Goal: Task Accomplishment & Management: Manage account settings

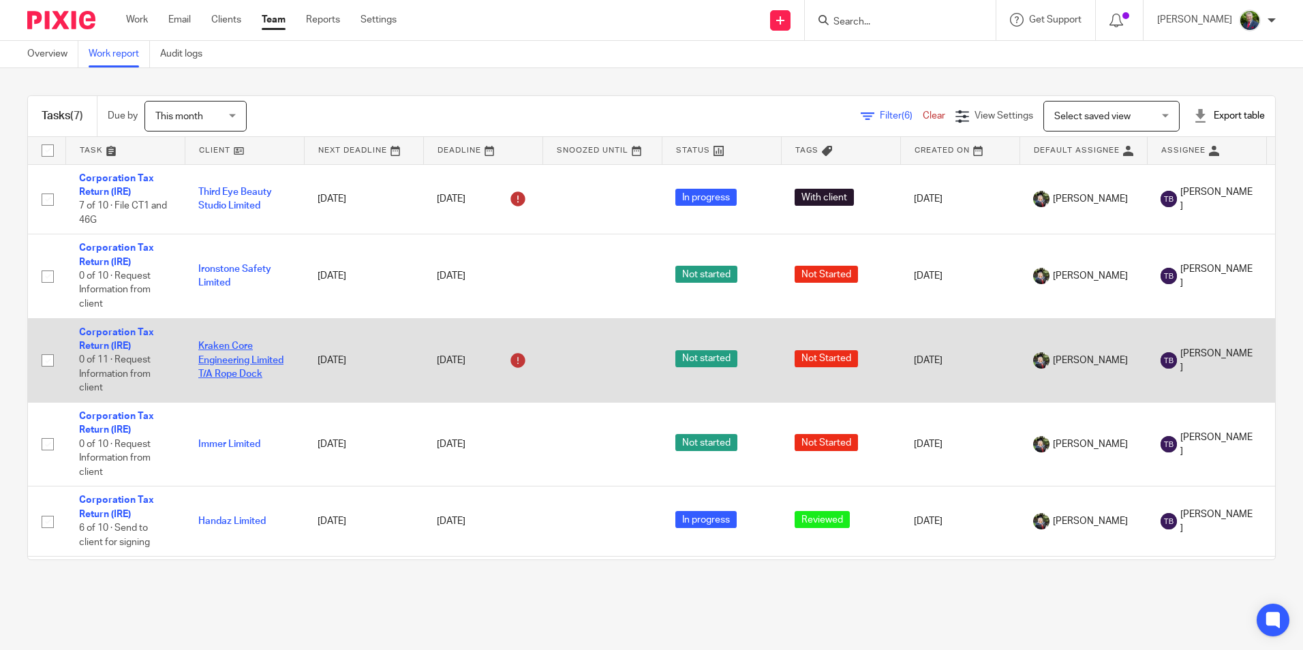
click at [239, 359] on link "Kraken Core Engineering Limited T/A Rope Dock" at bounding box center [240, 359] width 85 height 37
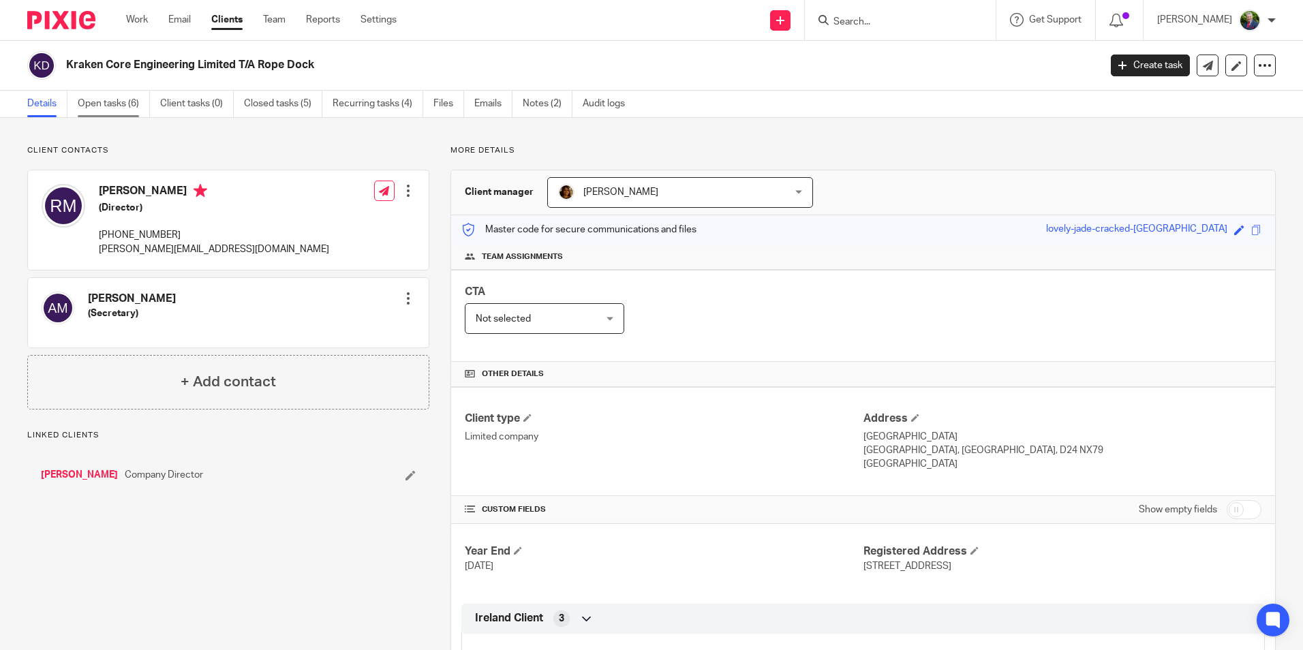
click at [114, 105] on link "Open tasks (6)" at bounding box center [114, 104] width 72 height 27
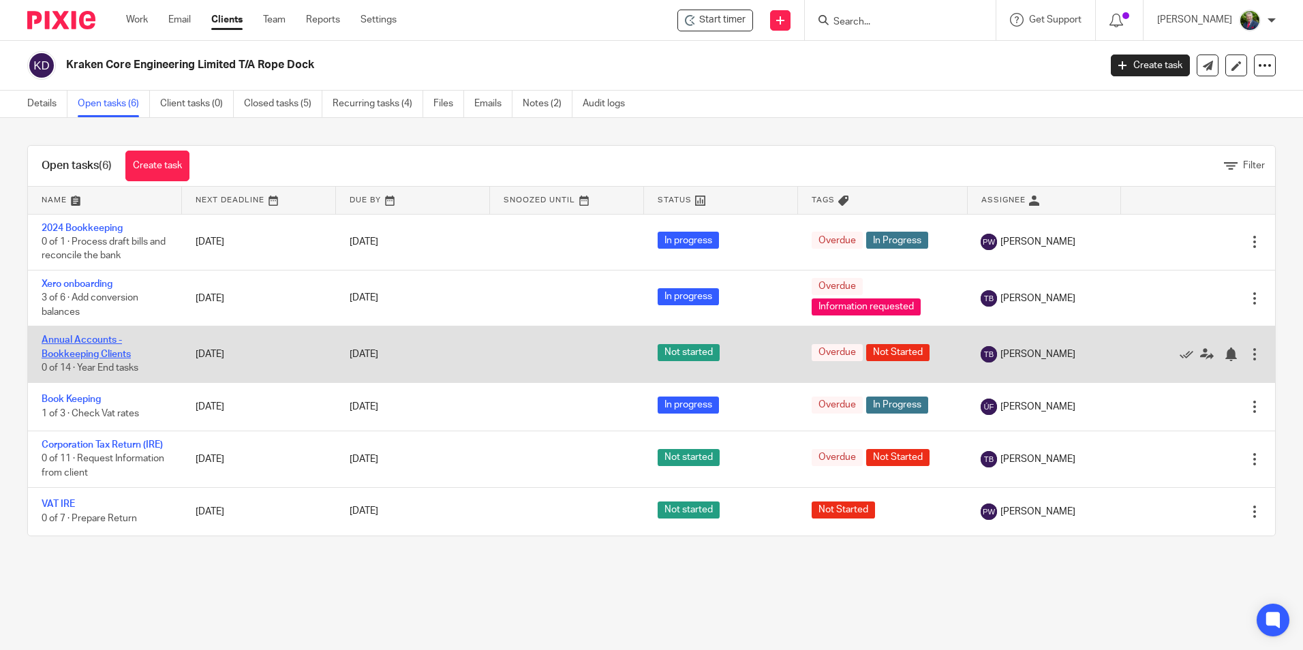
click at [75, 343] on link "Annual Accounts - Bookkeeping Clients" at bounding box center [86, 346] width 89 height 23
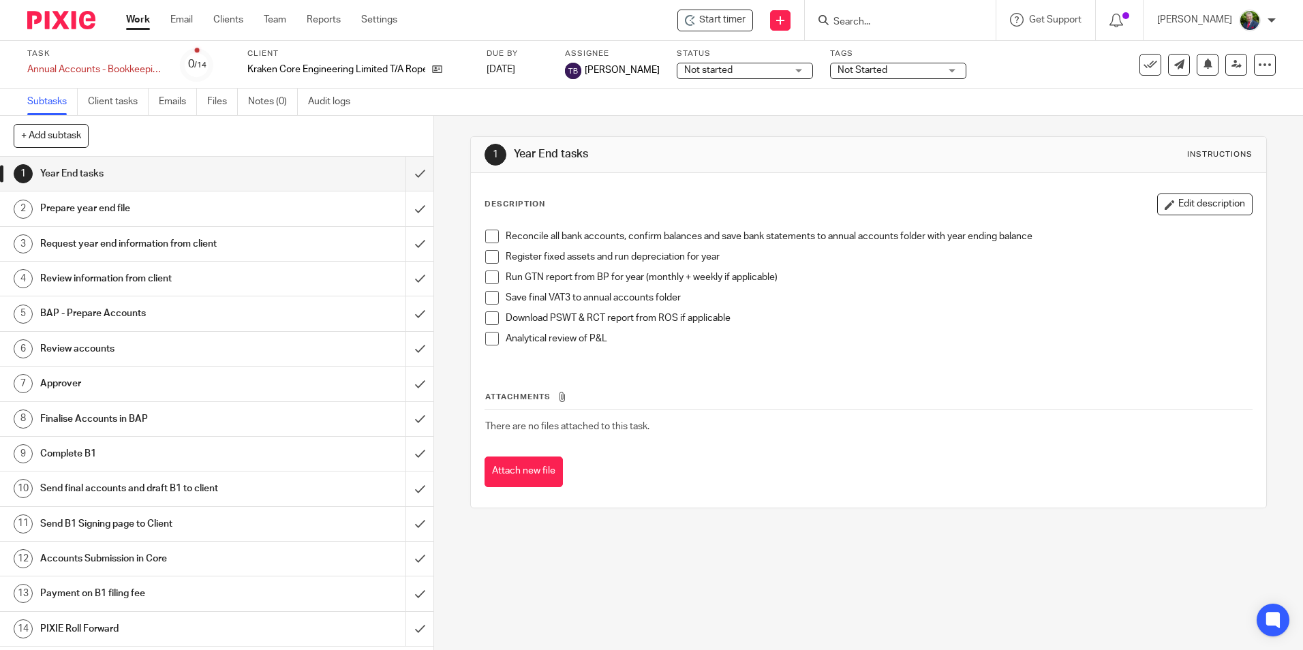
click at [787, 72] on span "Not started" at bounding box center [735, 70] width 102 height 14
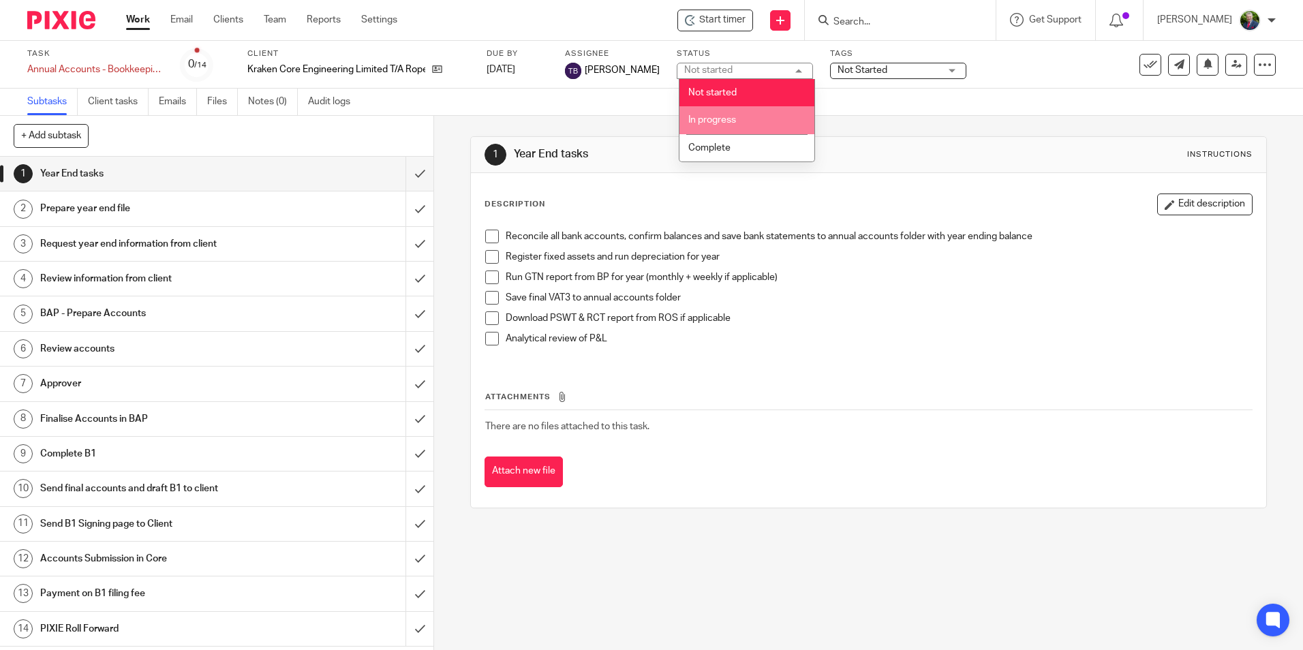
click at [761, 115] on li "In progress" at bounding box center [747, 120] width 135 height 28
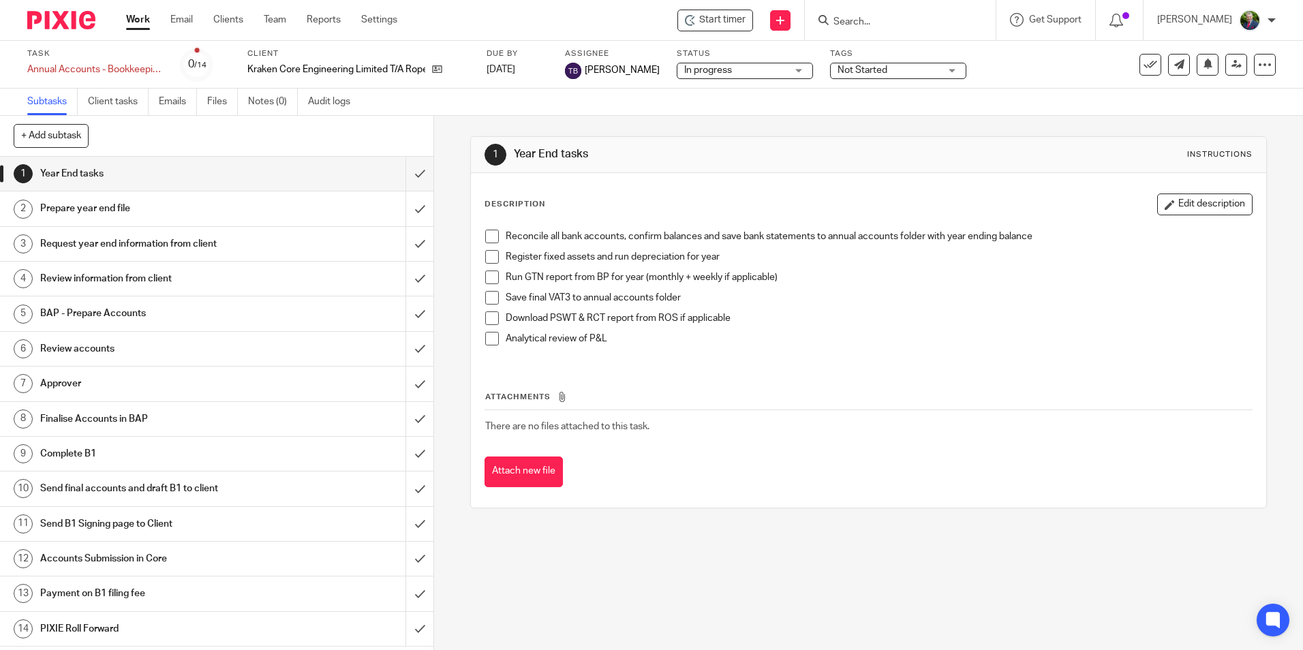
click at [872, 73] on span "Not Started" at bounding box center [863, 70] width 50 height 10
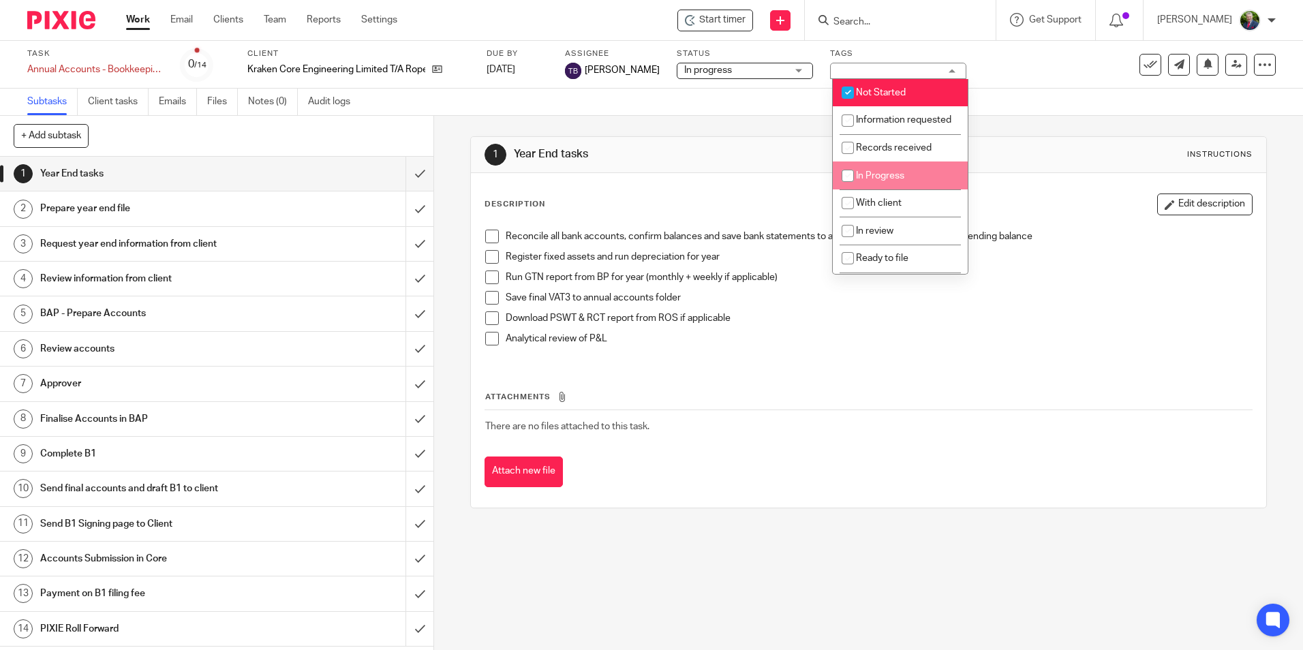
click at [886, 181] on span "In Progress" at bounding box center [880, 176] width 48 height 10
checkbox input "true"
click at [844, 92] on input "checkbox" at bounding box center [848, 93] width 26 height 26
checkbox input "false"
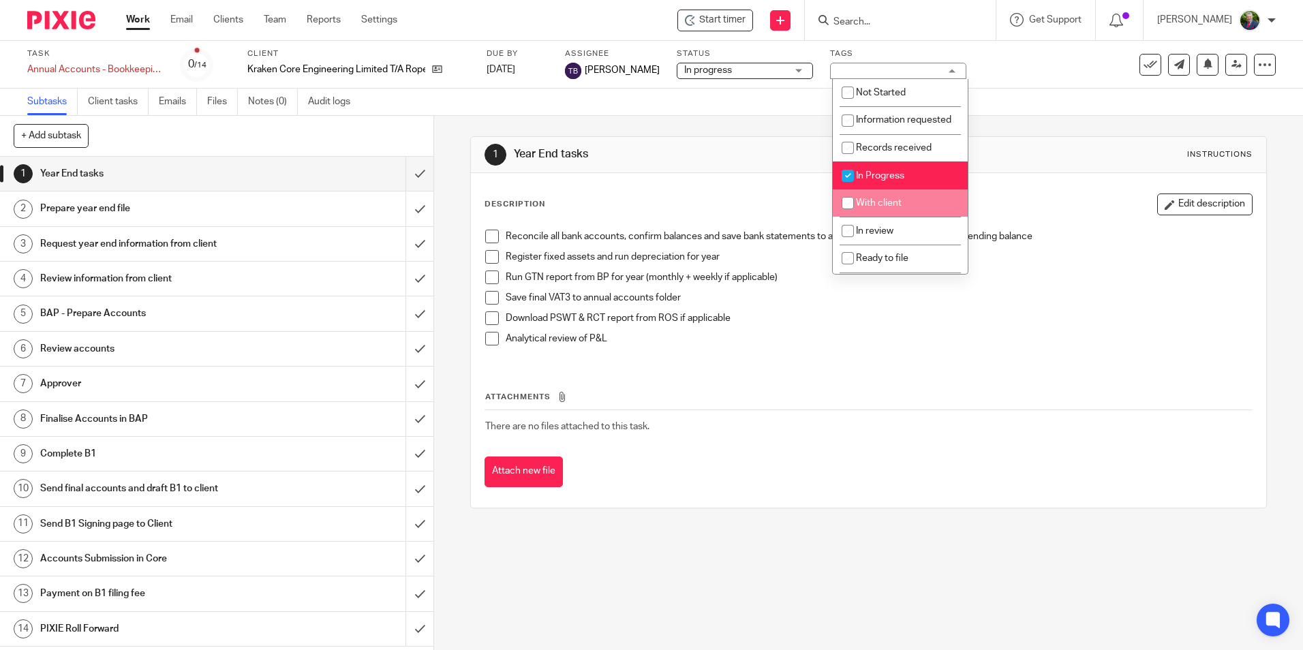
click at [1059, 121] on div "1 Year End tasks Instructions Description Edit description Reconcile all bank a…" at bounding box center [868, 322] width 796 height 413
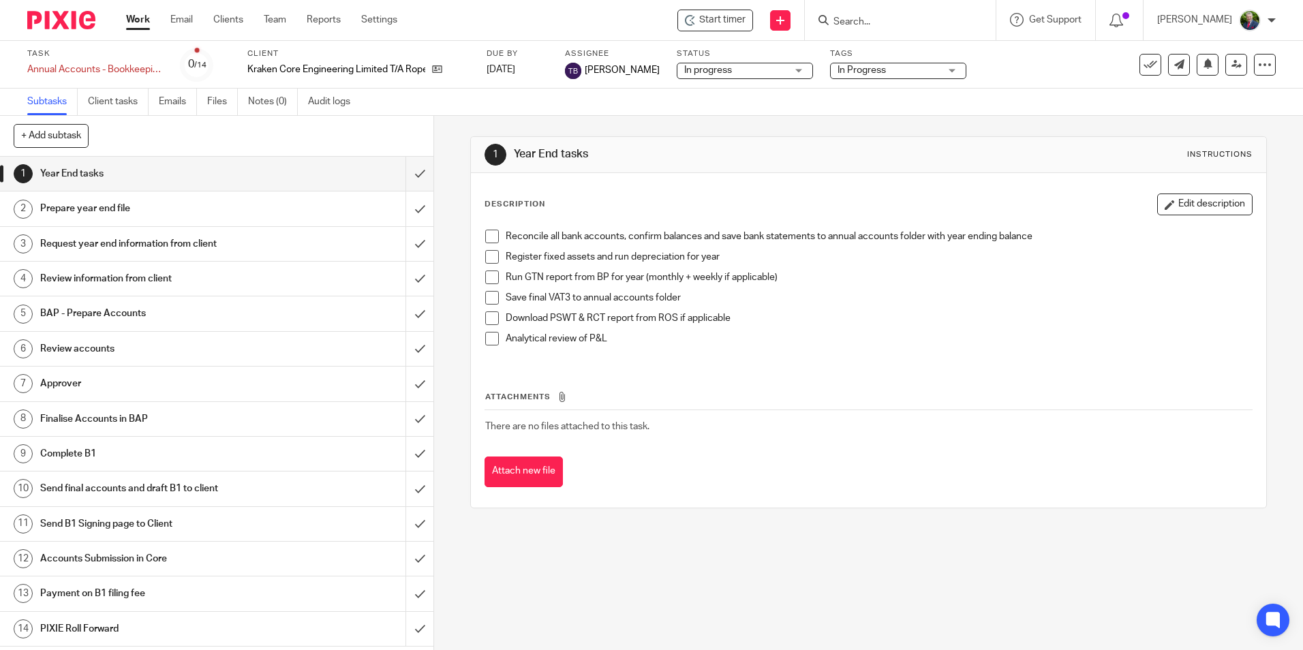
click at [144, 18] on link "Work" at bounding box center [138, 20] width 24 height 14
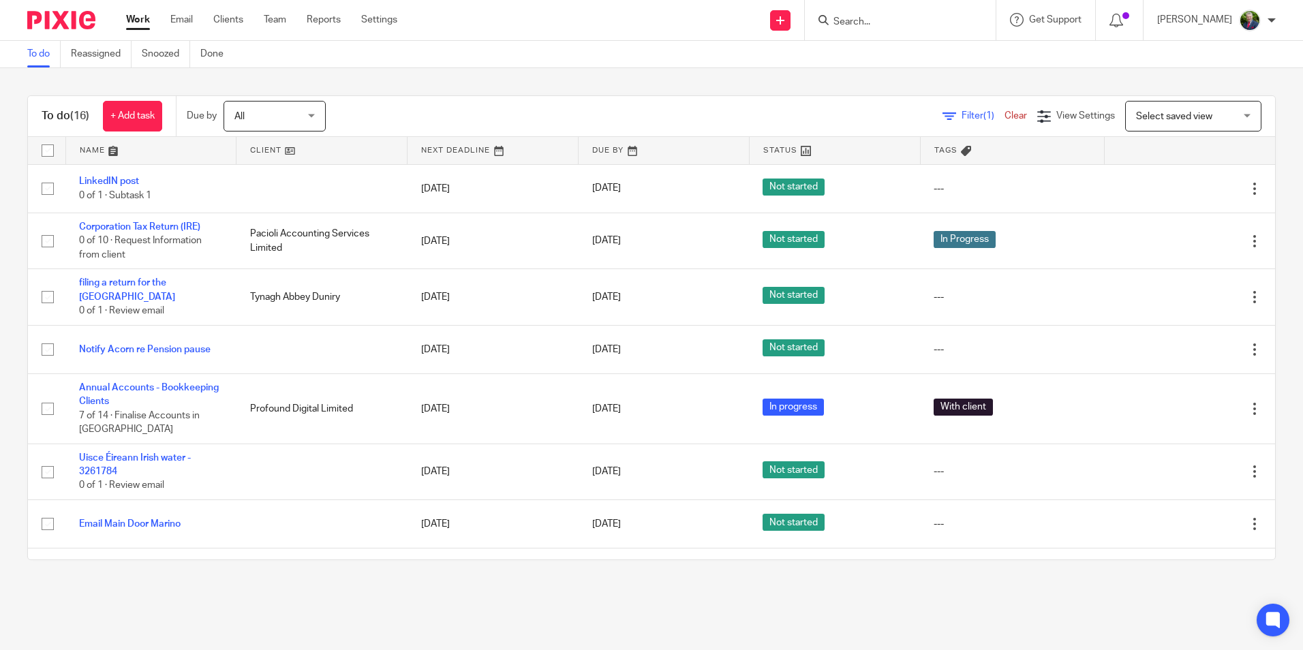
click at [945, 16] on input "Search" at bounding box center [893, 22] width 123 height 12
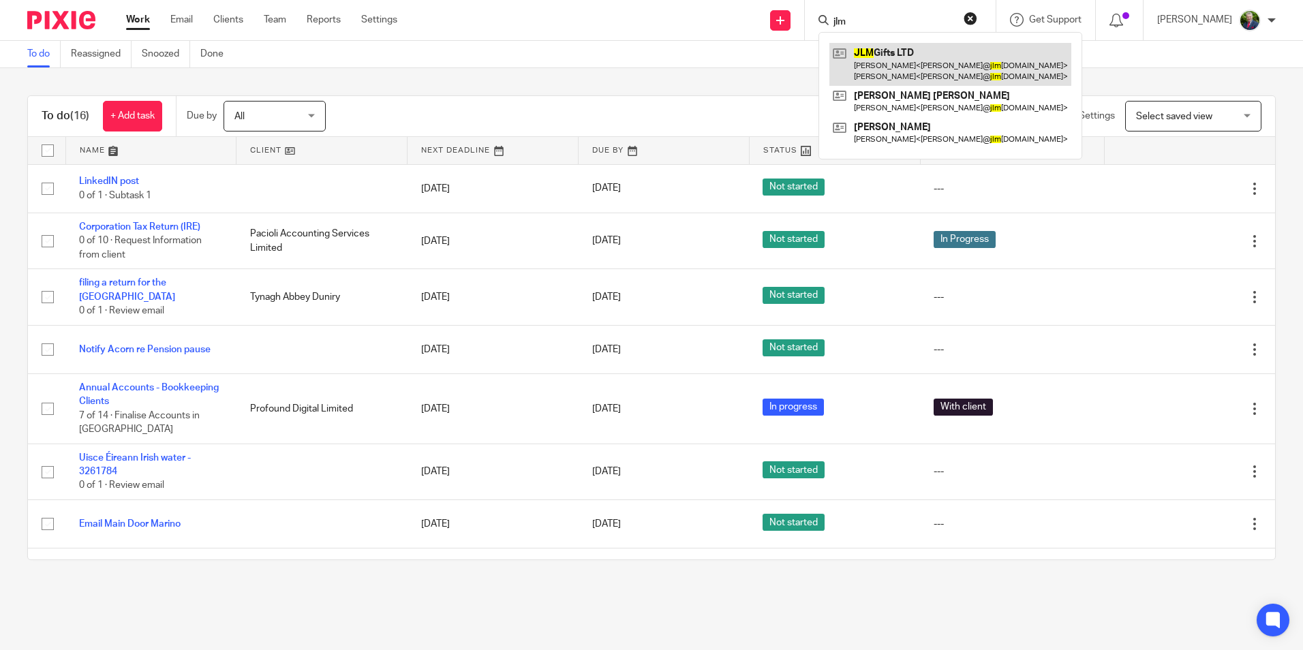
type input "jlm"
click at [931, 64] on link at bounding box center [950, 64] width 242 height 42
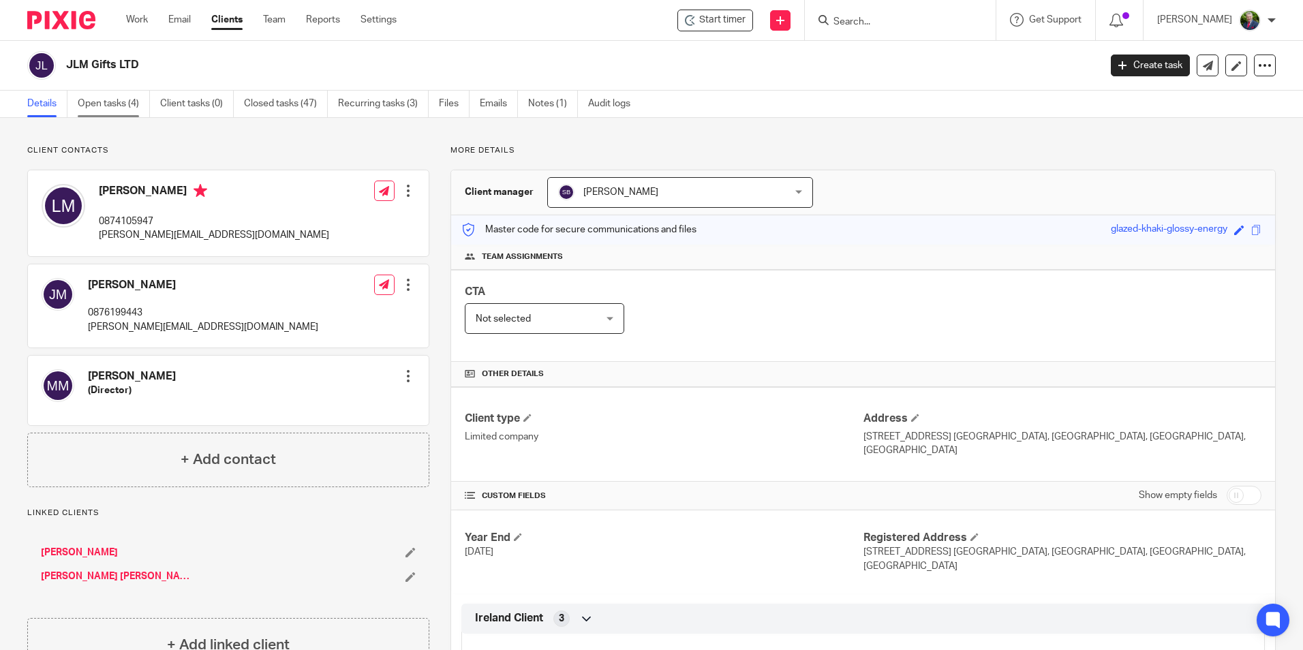
click at [123, 104] on link "Open tasks (4)" at bounding box center [114, 104] width 72 height 27
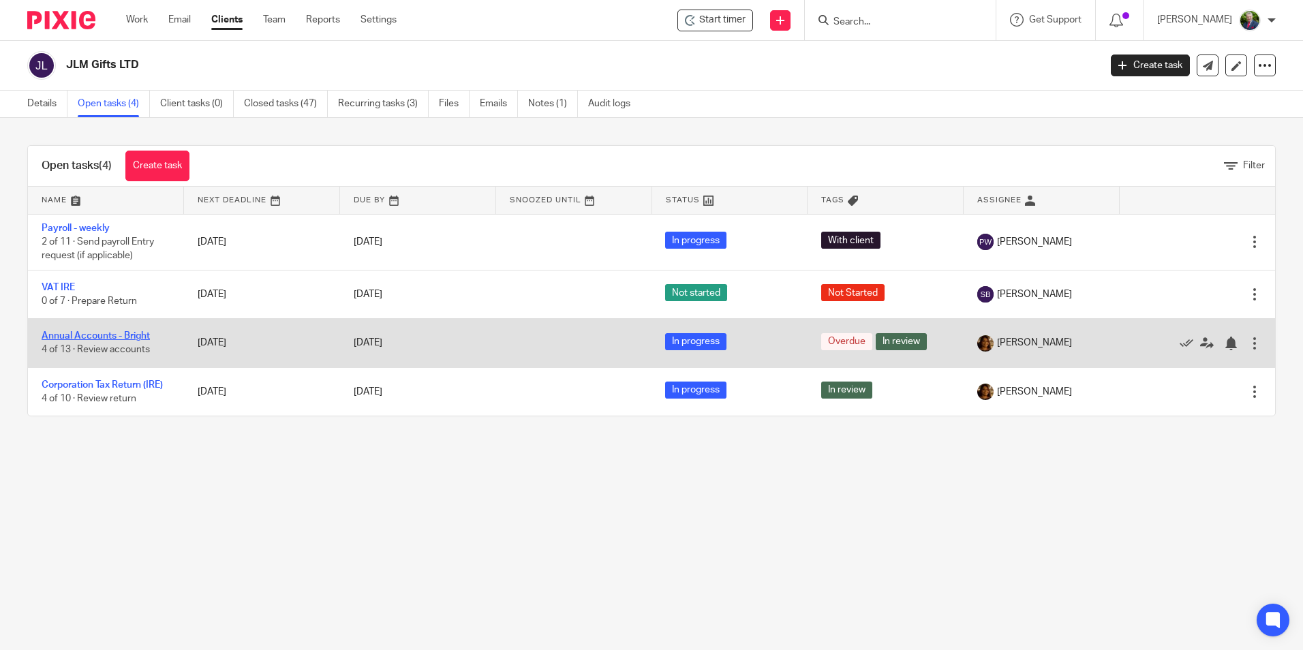
click at [88, 335] on link "Annual Accounts - Bright" at bounding box center [96, 336] width 108 height 10
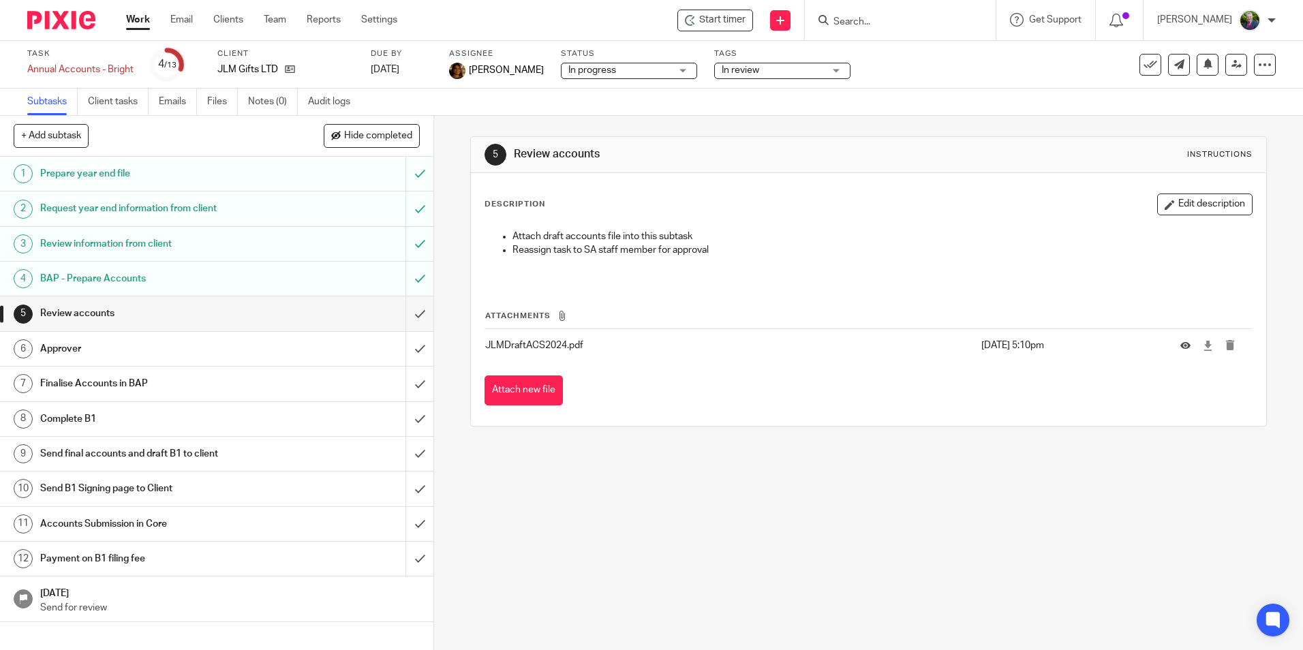
click at [10, 78] on div "Task Annual Accounts - Bright Save Annual Accounts - Bright 4 /13 Client JLM Gi…" at bounding box center [651, 65] width 1303 height 48
click at [293, 68] on icon at bounding box center [290, 69] width 10 height 10
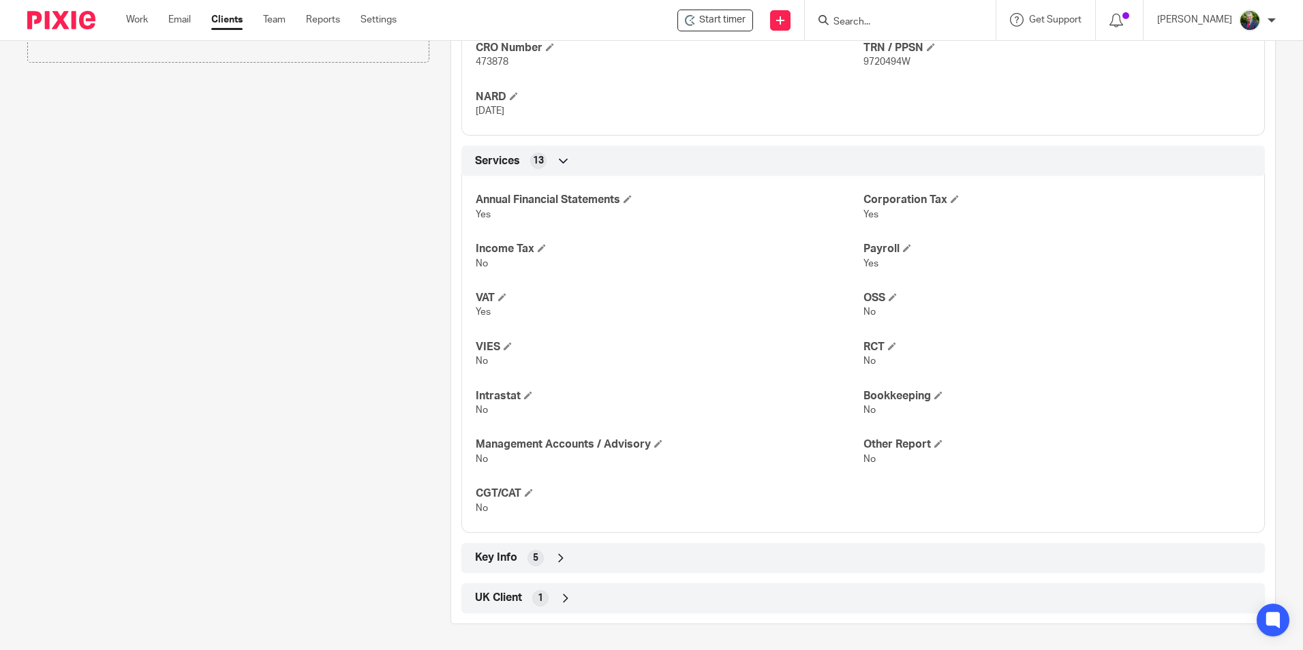
scroll to position [611, 0]
click at [555, 560] on icon at bounding box center [561, 557] width 14 height 14
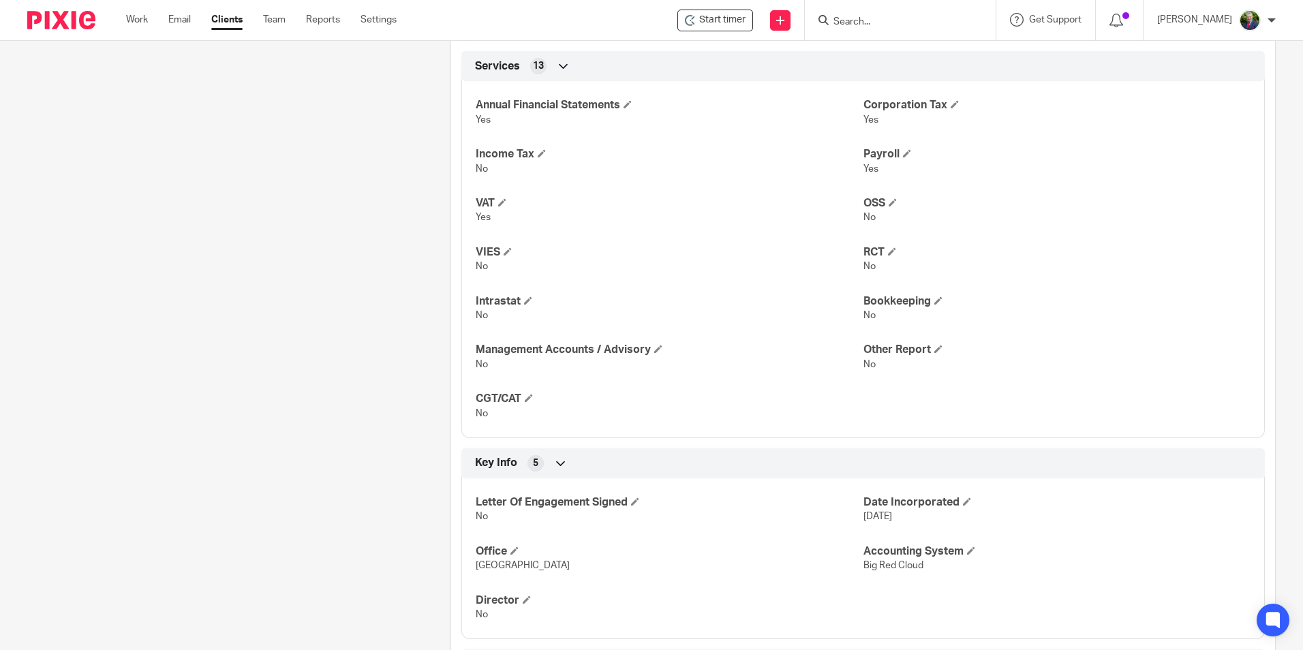
scroll to position [704, 0]
click at [27, 264] on div "Client contacts [PERSON_NAME] 0876199443 [PERSON_NAME][EMAIL_ADDRESS][DOMAIN_NA…" at bounding box center [217, 66] width 423 height 1250
